Goal: Information Seeking & Learning: Check status

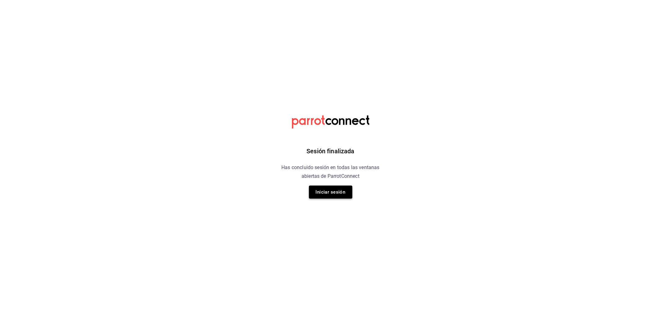
click at [320, 190] on button "Iniciar sesión" at bounding box center [330, 191] width 43 height 13
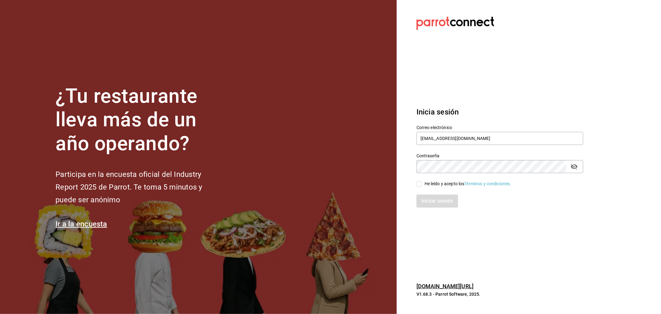
click at [456, 160] on div "Contraseña" at bounding box center [500, 166] width 167 height 13
type input "[EMAIL_ADDRESS][DOMAIN_NAME]"
click at [453, 184] on div "He leído y acepto los Términos y condiciones." at bounding box center [468, 183] width 87 height 7
click at [422, 184] on input "He leído y acepto los Términos y condiciones." at bounding box center [420, 184] width 6 height 6
checkbox input "true"
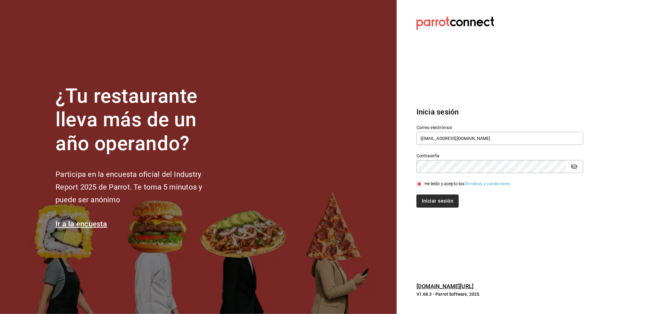
click at [440, 203] on button "Iniciar sesión" at bounding box center [438, 200] width 42 height 13
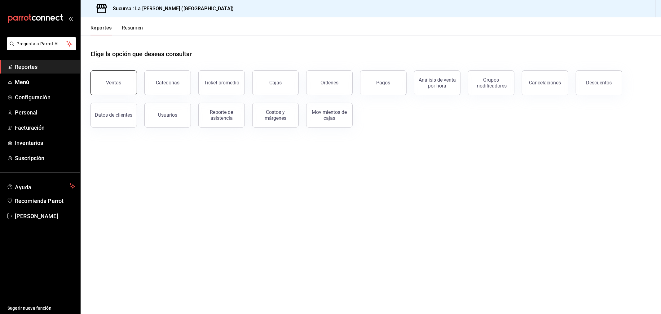
click at [110, 90] on button "Ventas" at bounding box center [114, 82] width 47 height 25
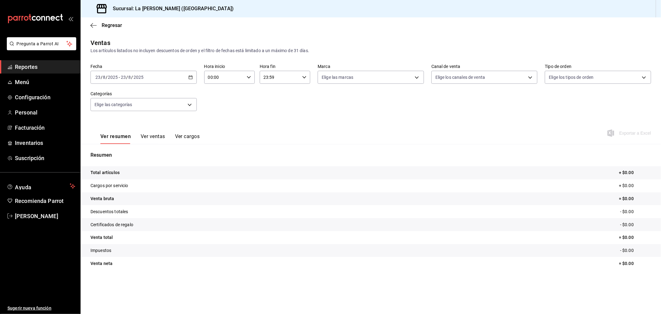
click at [218, 81] on input "00:00" at bounding box center [224, 77] width 40 height 12
drag, startPoint x: 218, startPoint y: 101, endPoint x: 261, endPoint y: 83, distance: 46.1
click at [219, 102] on span "10" at bounding box center [217, 104] width 16 height 5
type input "10:00"
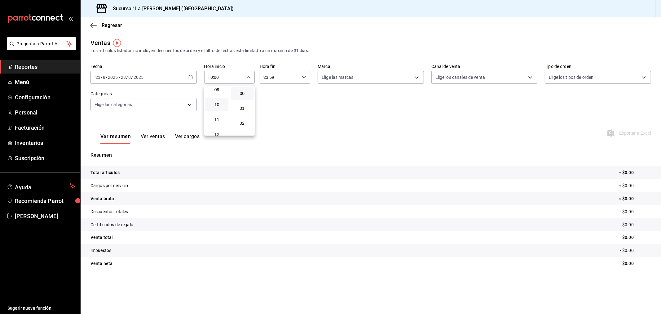
click at [303, 77] on div at bounding box center [330, 157] width 661 height 314
click at [301, 77] on div "23:59 Hora fin" at bounding box center [285, 77] width 51 height 13
click at [274, 90] on span "04" at bounding box center [273, 89] width 16 height 5
type input "04:59"
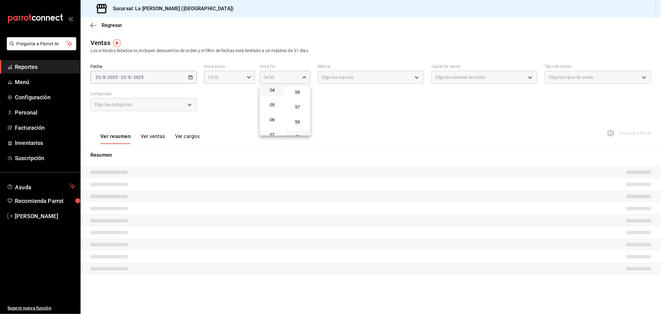
click at [223, 97] on div at bounding box center [330, 157] width 661 height 314
click at [182, 80] on div "2025-08-23 23 / 8 / 2025 - 2025-08-23 23 / 8 / 2025" at bounding box center [144, 77] width 106 height 13
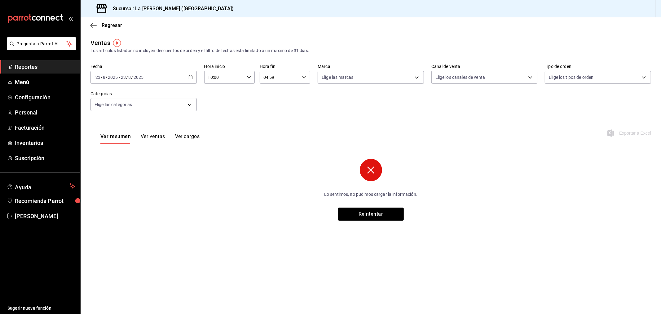
click at [182, 79] on div "2025-08-23 23 / 8 / 2025 - 2025-08-23 23 / 8 / 2025" at bounding box center [144, 77] width 106 height 13
click at [127, 149] on span "Rango de fechas" at bounding box center [120, 152] width 48 height 7
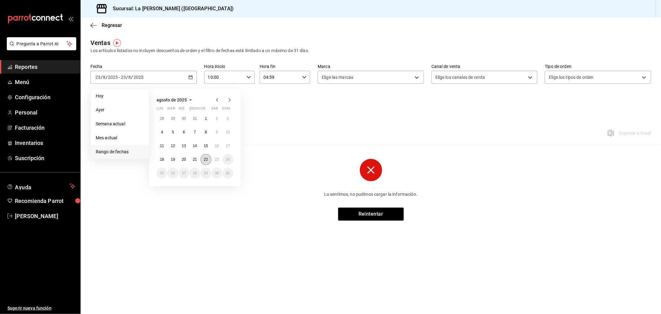
click at [209, 161] on button "22" at bounding box center [206, 159] width 11 height 11
click at [216, 159] on abbr "23" at bounding box center [217, 159] width 4 height 4
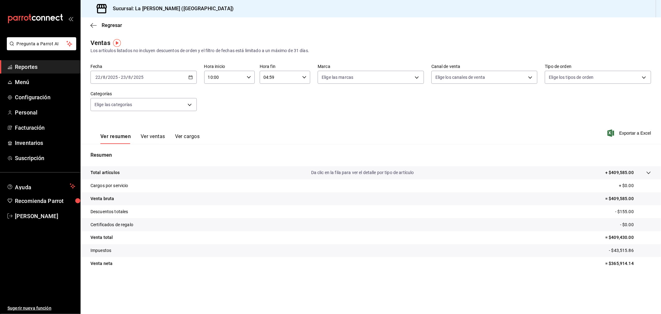
click at [557, 44] on div "Ventas Los artículos listados no incluyen descuentos de orden y el filtro de fe…" at bounding box center [371, 46] width 561 height 16
